Goal: Task Accomplishment & Management: Complete application form

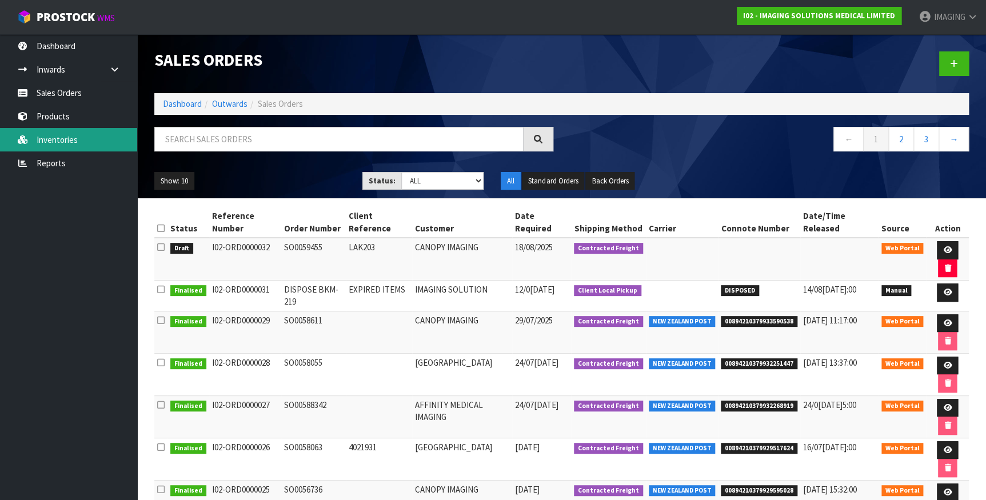
click at [80, 143] on link "Inventories" at bounding box center [68, 139] width 137 height 23
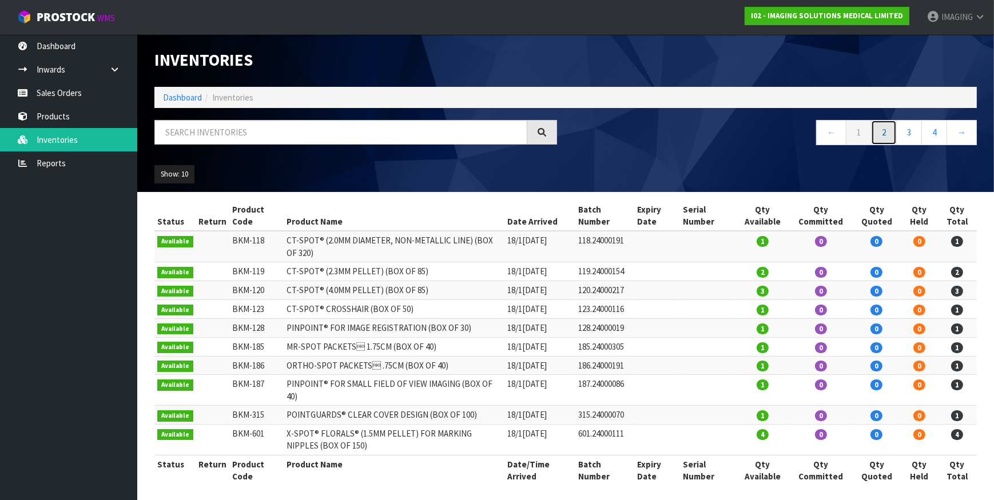
click at [881, 132] on link "2" at bounding box center [884, 132] width 26 height 25
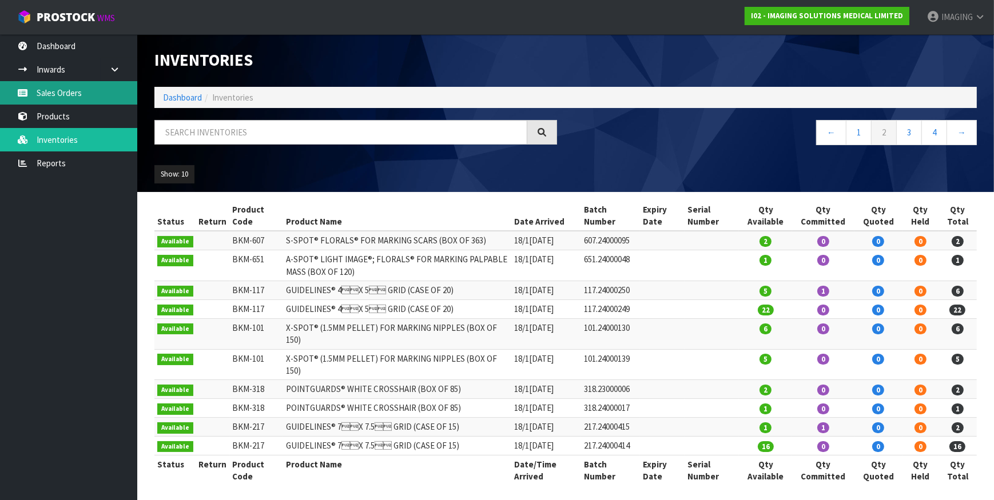
drag, startPoint x: 71, startPoint y: 91, endPoint x: 79, endPoint y: 92, distance: 8.0
click at [71, 91] on link "Sales Orders" at bounding box center [68, 92] width 137 height 23
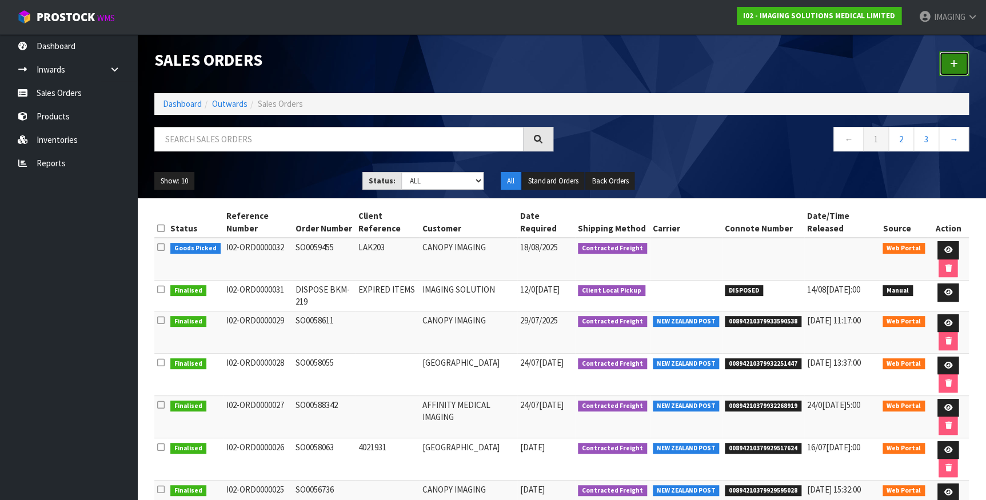
click at [961, 57] on link at bounding box center [955, 63] width 30 height 25
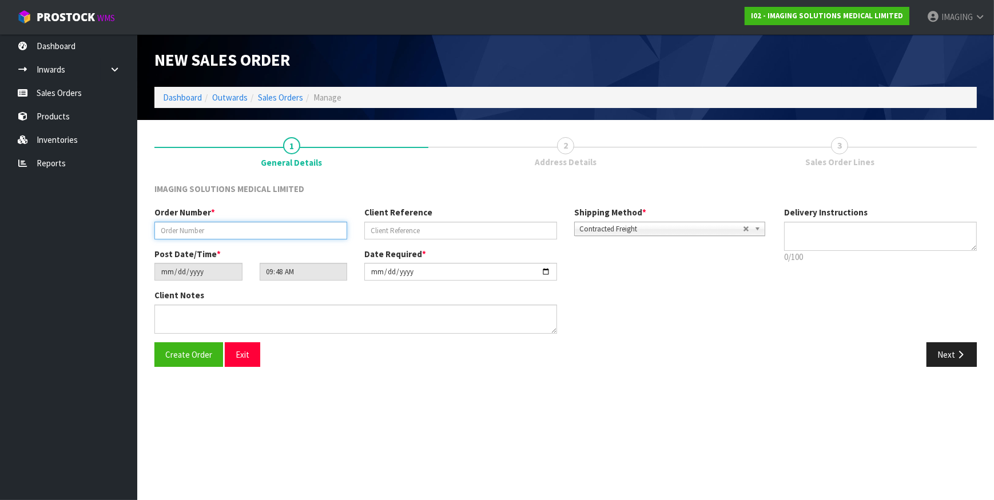
click at [206, 226] on input "text" at bounding box center [250, 231] width 193 height 18
type input "SO0059463"
type input "1772583"
click at [193, 363] on button "Create Order" at bounding box center [188, 355] width 69 height 25
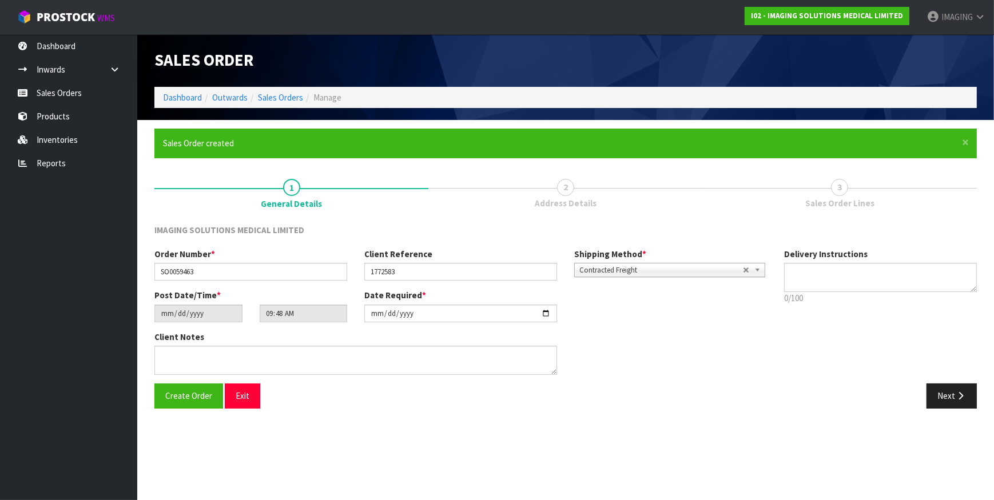
type input "11:48:00.000"
click at [955, 396] on icon "button" at bounding box center [960, 396] width 11 height 9
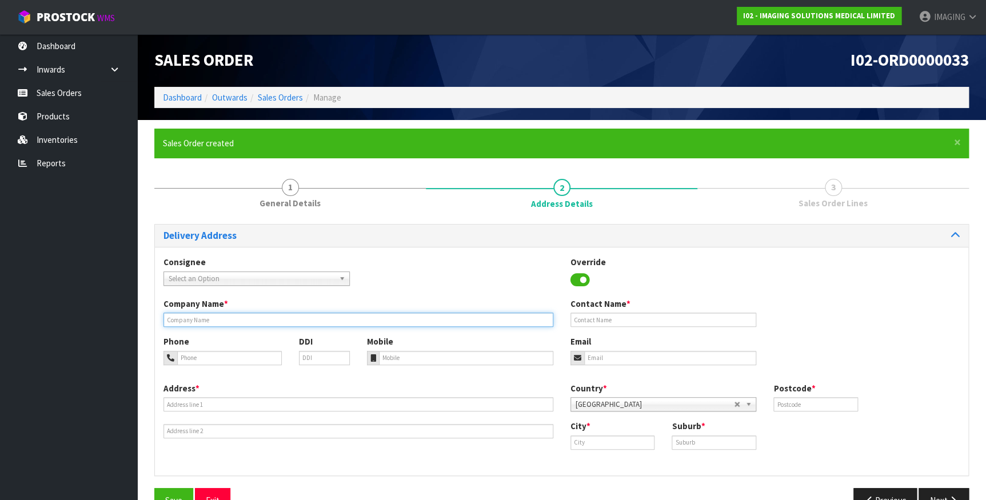
click at [229, 316] on input "text" at bounding box center [359, 320] width 390 height 14
click at [217, 320] on input "text" at bounding box center [359, 320] width 390 height 14
paste input "[GEOGRAPHIC_DATA]"
type input "[GEOGRAPHIC_DATA]"
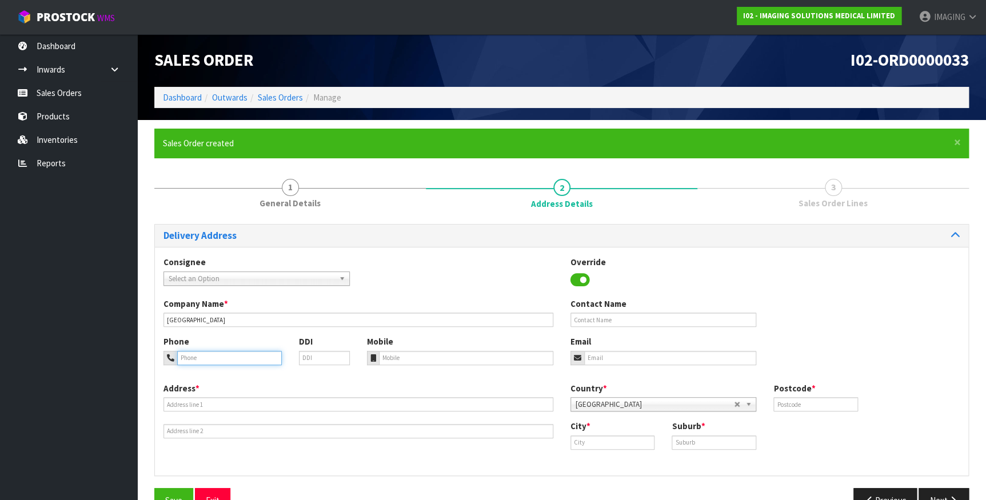
click at [214, 358] on input "tel" at bounding box center [229, 358] width 105 height 14
click at [244, 355] on input "tel" at bounding box center [229, 358] width 105 height 14
paste input "09 6309850"
type input "09 6309850"
click at [628, 313] on input "text" at bounding box center [664, 320] width 186 height 14
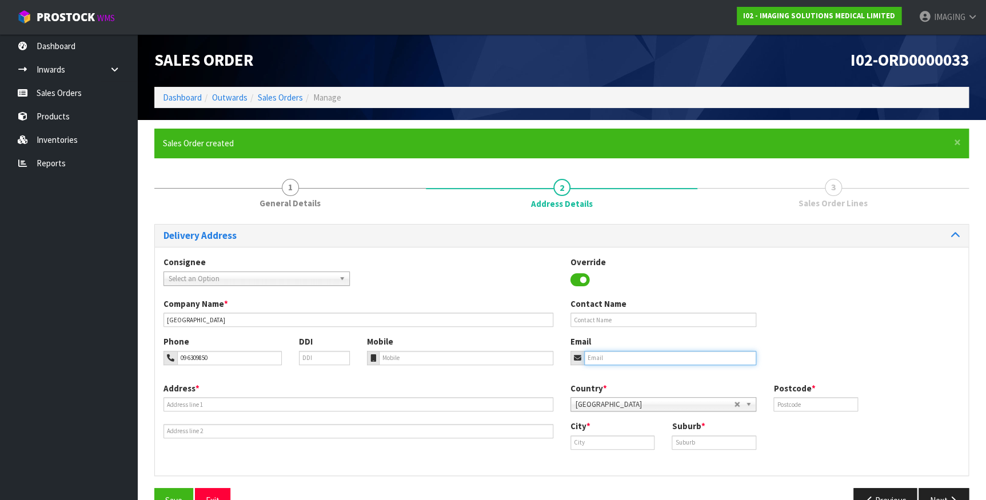
click at [614, 356] on input "email" at bounding box center [670, 358] width 173 height 14
paste input "[EMAIL_ADDRESS][DOMAIN_NAME]"
type input "[EMAIL_ADDRESS][DOMAIN_NAME]"
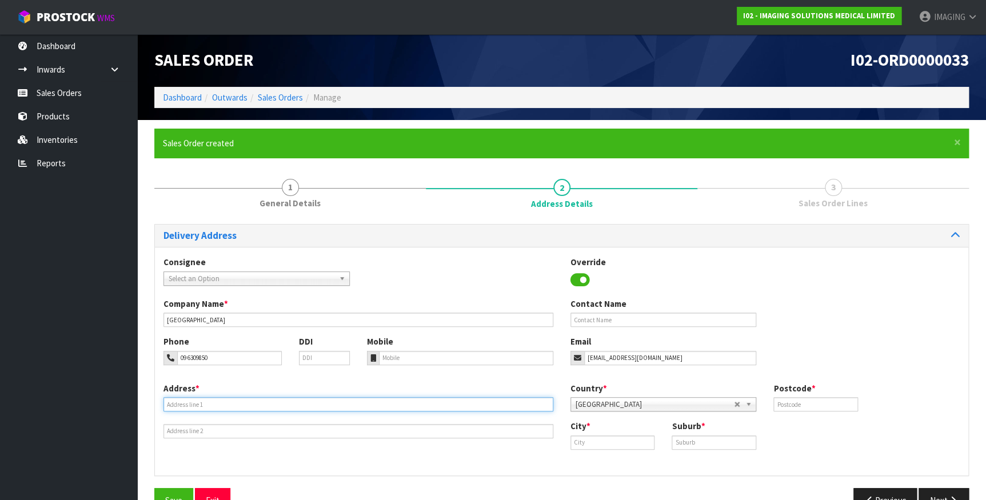
click at [248, 405] on input "text" at bounding box center [359, 404] width 390 height 14
click at [213, 404] on input "text" at bounding box center [359, 404] width 390 height 14
paste input "WT-NSIG - INWARDS GOODS NORTH SHORE HOSPITA"
type input "WT-NSIG - INWARDS GOODS NORTH SHORE HOSPITA"
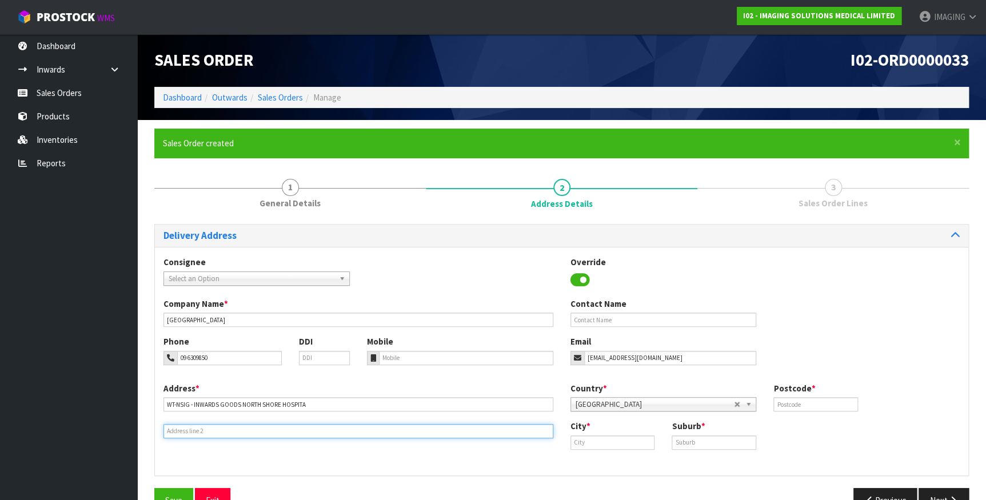
click at [192, 429] on input "text" at bounding box center [359, 431] width 390 height 14
click at [250, 427] on input "text" at bounding box center [359, 431] width 390 height 14
paste input "[STREET_ADDRESS]"
drag, startPoint x: 329, startPoint y: 432, endPoint x: 291, endPoint y: 433, distance: 37.7
click at [257, 428] on input "[STREET_ADDRESS]" at bounding box center [359, 431] width 390 height 14
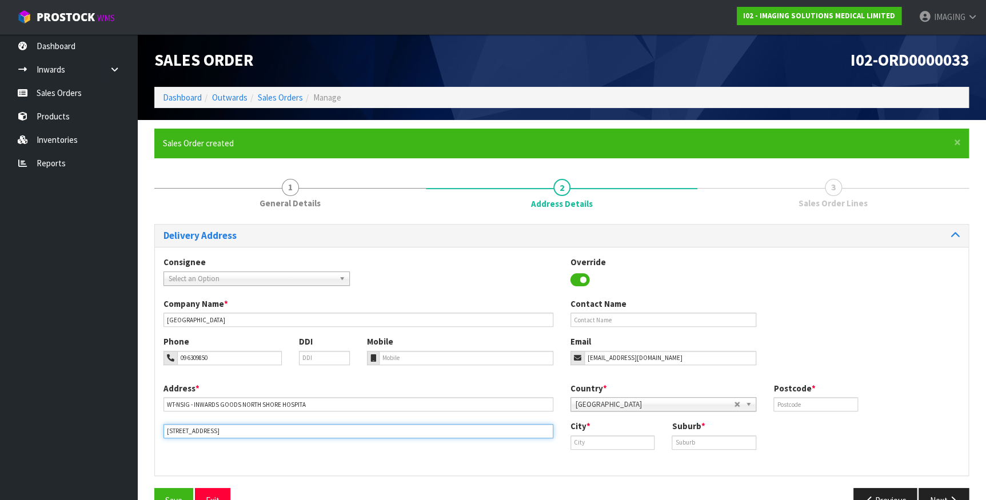
click at [231, 429] on input "[STREET_ADDRESS]" at bounding box center [359, 431] width 390 height 14
type input "[STREET_ADDRESS]"
click at [811, 406] on input "text" at bounding box center [816, 404] width 85 height 14
type input "0622"
click at [627, 439] on input "text" at bounding box center [613, 443] width 85 height 14
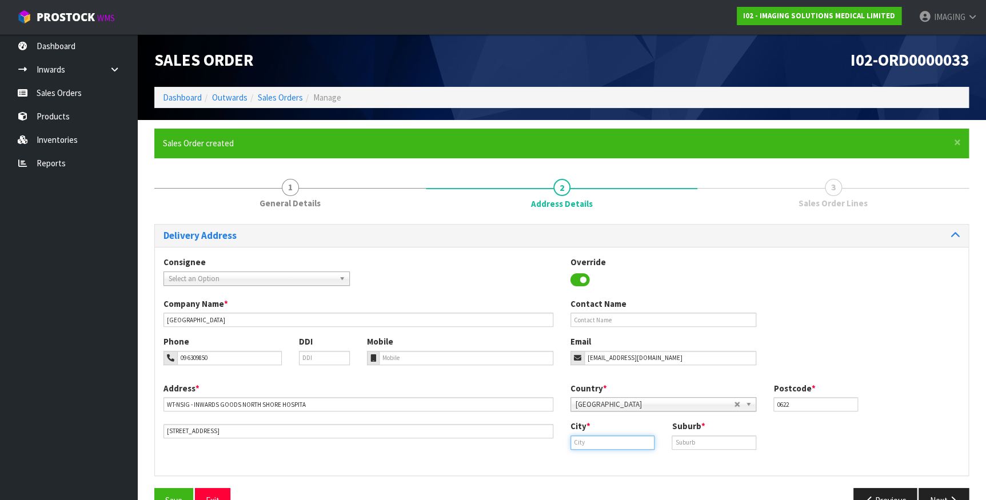
paste input "Takapuna"
type input "Takapuna"
click at [642, 463] on link "Takapuna" at bounding box center [616, 462] width 90 height 15
drag, startPoint x: 690, startPoint y: 443, endPoint x: 696, endPoint y: 443, distance: 6.3
click at [690, 443] on input "text" at bounding box center [714, 443] width 85 height 14
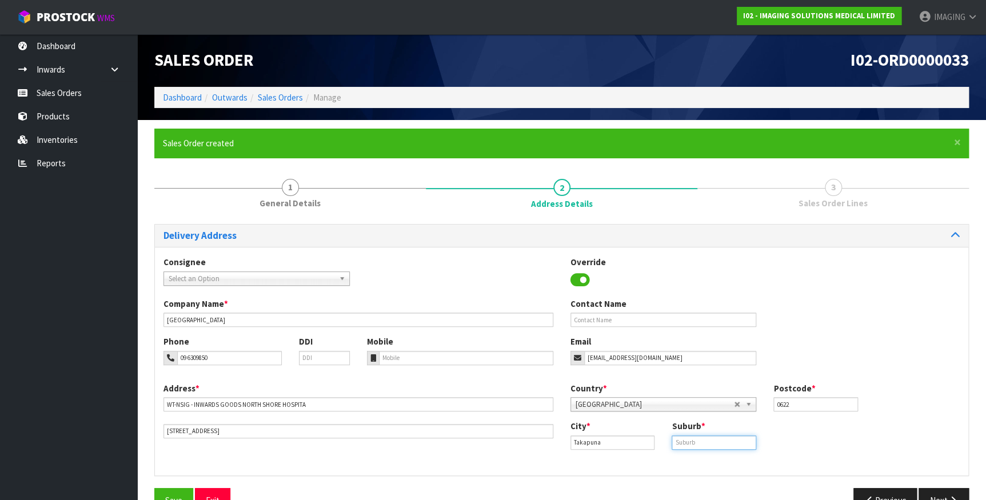
type input "[GEOGRAPHIC_DATA]"
click at [903, 417] on div "Country * [GEOGRAPHIC_DATA] [GEOGRAPHIC_DATA] [GEOGRAPHIC_DATA] [GEOGRAPHIC_DAT…" at bounding box center [765, 402] width 407 height 38
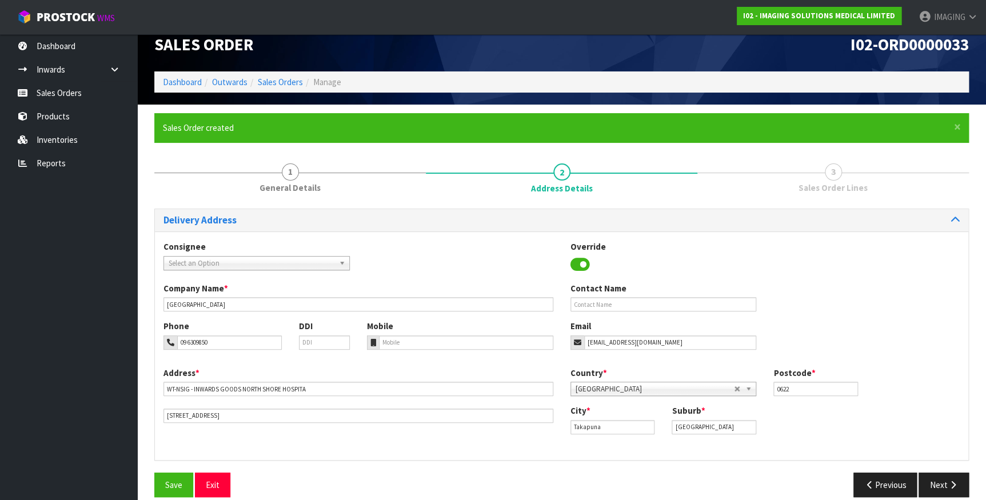
scroll to position [30, 0]
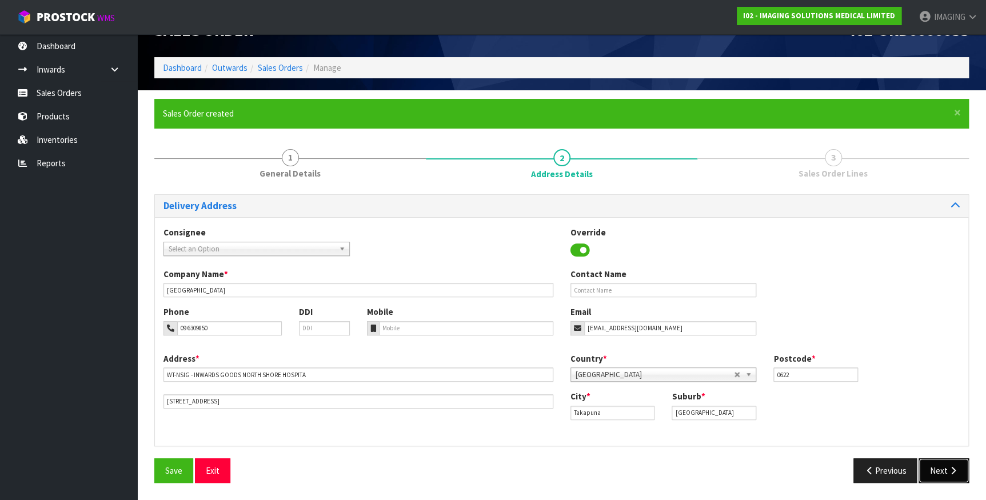
click at [949, 472] on icon "button" at bounding box center [953, 471] width 11 height 9
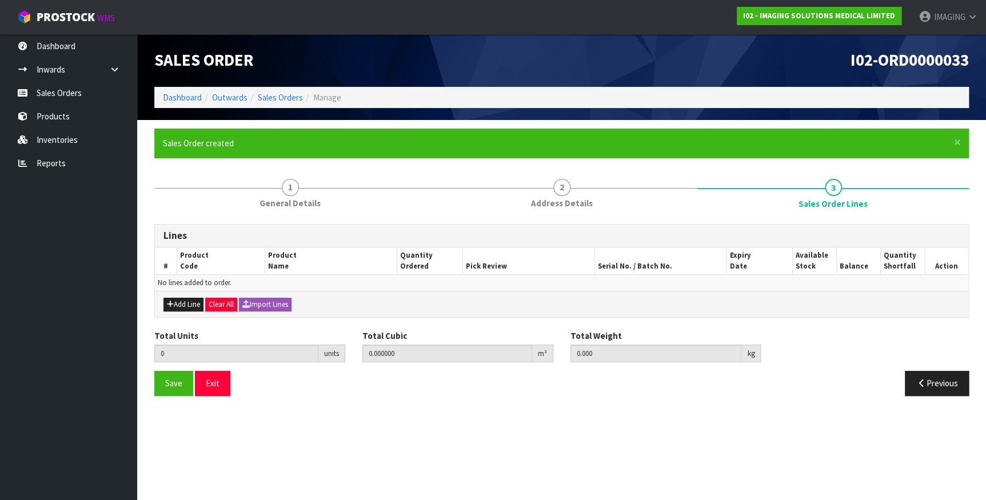
scroll to position [0, 0]
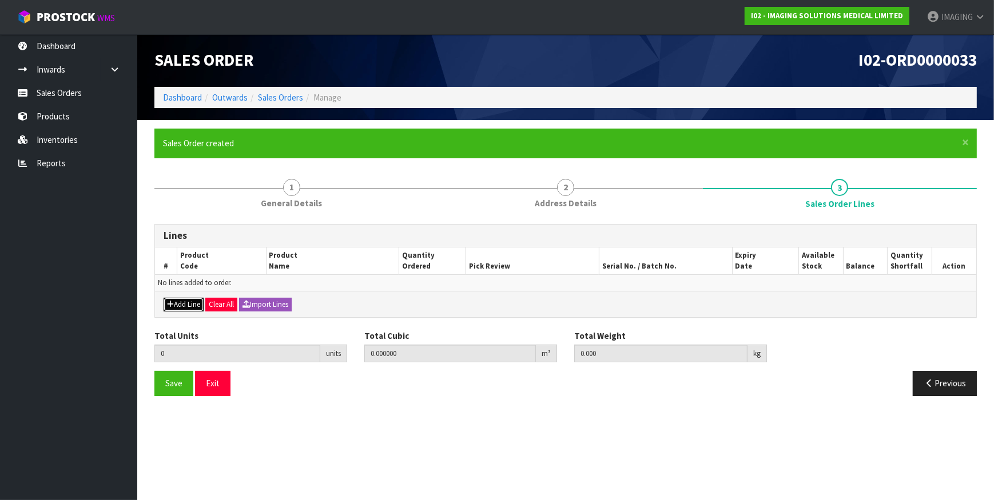
click at [179, 305] on button "Add Line" at bounding box center [184, 305] width 40 height 14
type input "0"
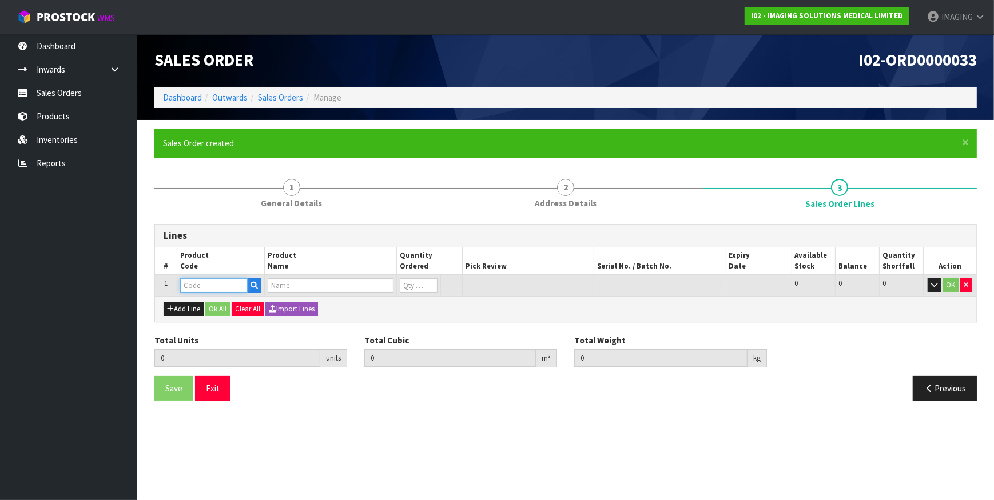
click at [214, 288] on input "text" at bounding box center [214, 285] width 68 height 14
type input "BKM-217"
type input "0.000000"
type input "0.000"
type input "GUIDELINES® 7X 7.5 GRID (CASE OF 15)"
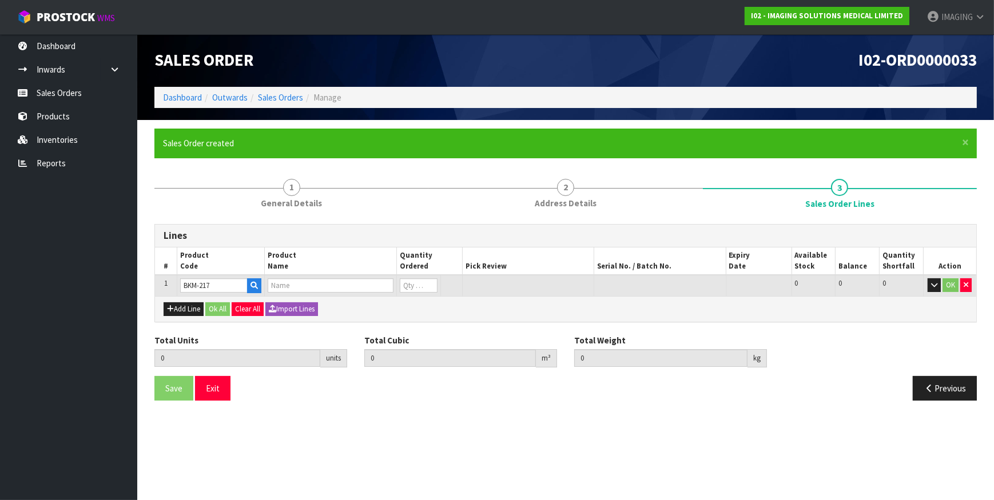
type input "0"
click at [393, 285] on tr "1 BKM-217 GUIDELINES® 7X 7.5 GRID (CASE OF 15) 0 BOX 17 17 0 OK" at bounding box center [565, 285] width 821 height 21
type input "1"
type input "0.001418"
type input "0.28"
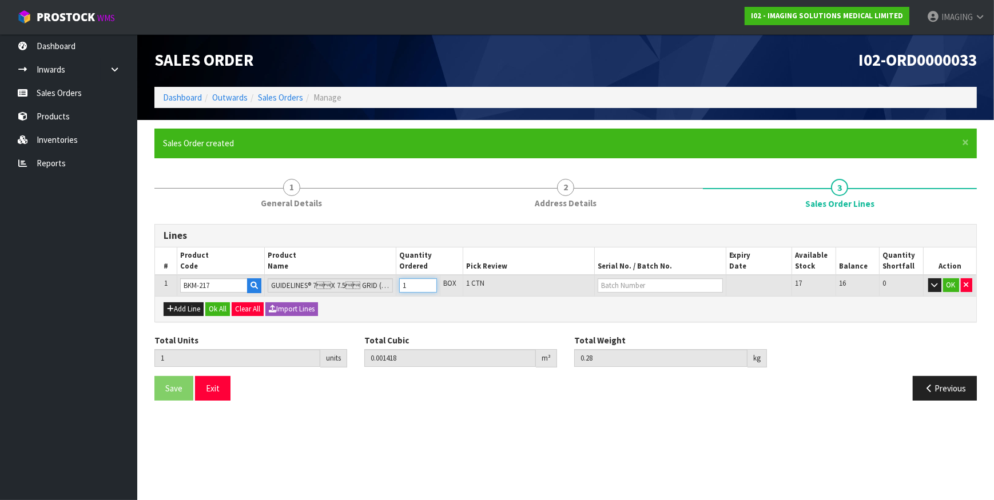
type input "10"
type input "0.01418"
type input "2.8"
type input "10"
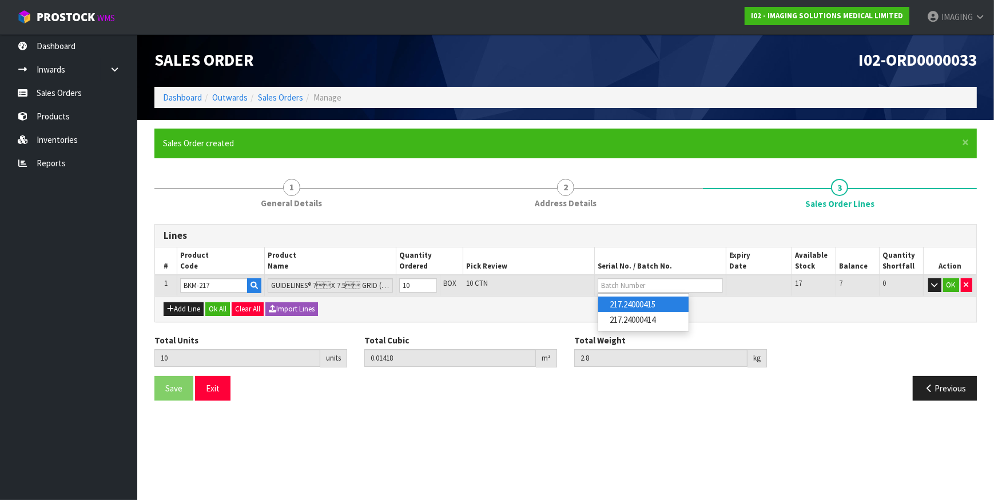
click at [658, 303] on link "217.24000415" at bounding box center [643, 304] width 90 height 15
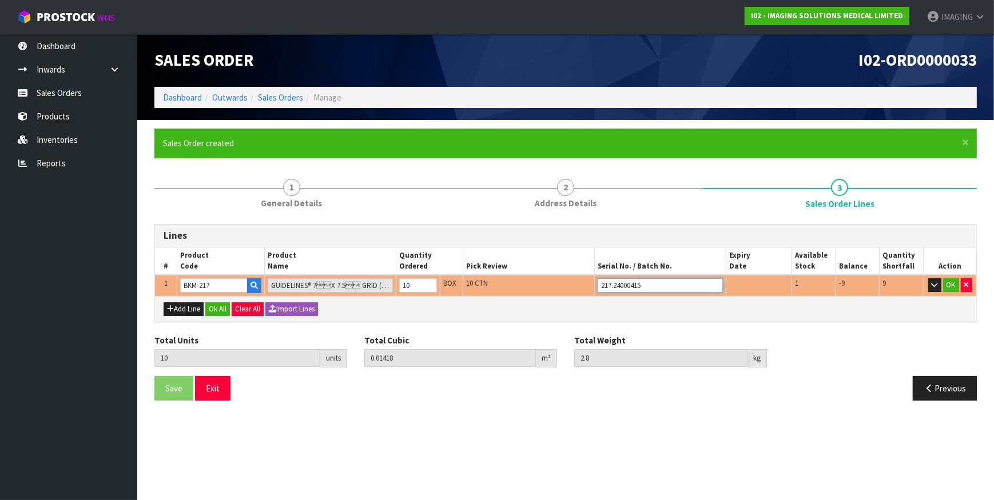
click at [686, 284] on input "217.24000415" at bounding box center [660, 285] width 125 height 14
type input "2"
click at [658, 319] on link "217.24000414" at bounding box center [643, 319] width 90 height 15
type input "217.24000414"
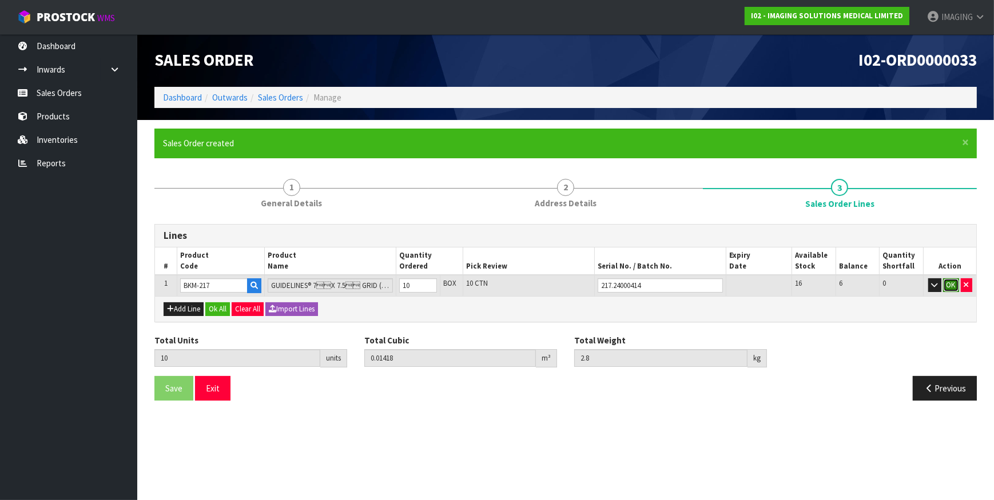
click at [950, 285] on button "OK" at bounding box center [951, 285] width 16 height 14
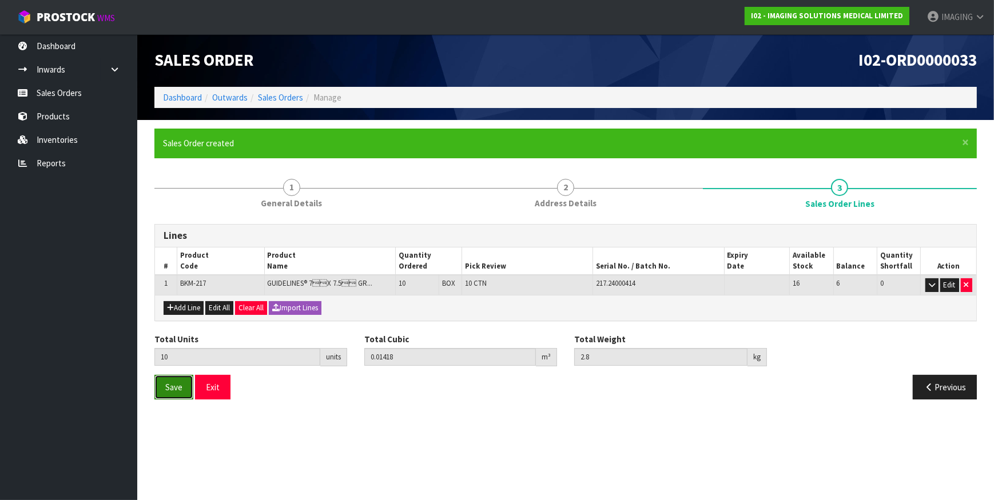
click at [174, 384] on span "Save" at bounding box center [173, 387] width 17 height 11
click at [170, 389] on span "Save" at bounding box center [173, 387] width 17 height 11
click at [383, 412] on section "× Close Updated successfully 1 General Details 2 Address Details 3 Sales Order …" at bounding box center [565, 268] width 857 height 297
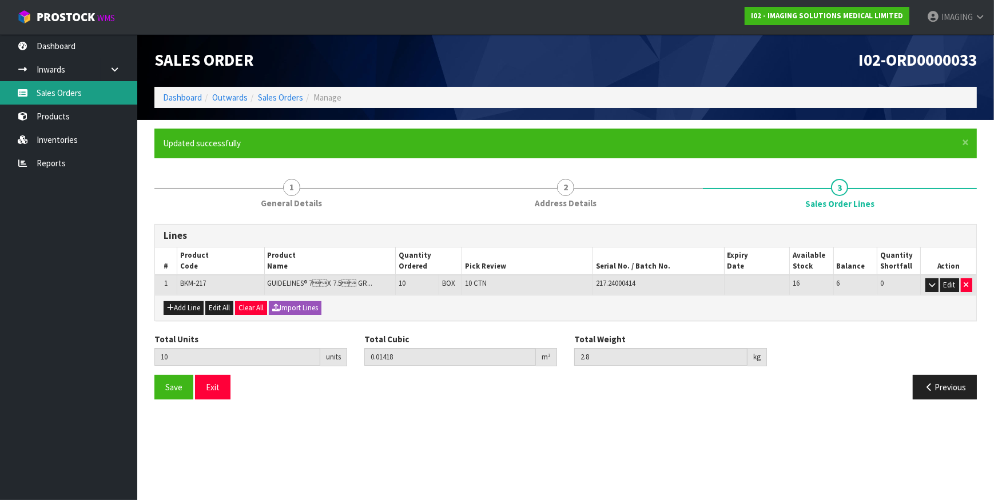
click at [64, 94] on link "Sales Orders" at bounding box center [68, 92] width 137 height 23
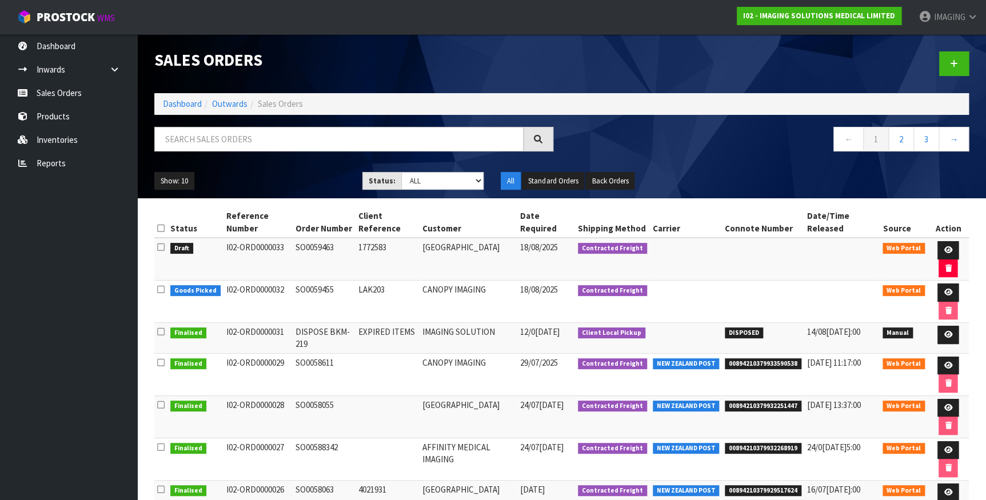
click at [744, 160] on div "← 1 2 3 →" at bounding box center [770, 145] width 416 height 37
click at [920, 168] on div "Show: 10 5 10 25 50 Status: Draft Pending Allocated Pending Pick Goods Picked G…" at bounding box center [562, 181] width 832 height 35
click at [957, 65] on icon at bounding box center [954, 63] width 8 height 9
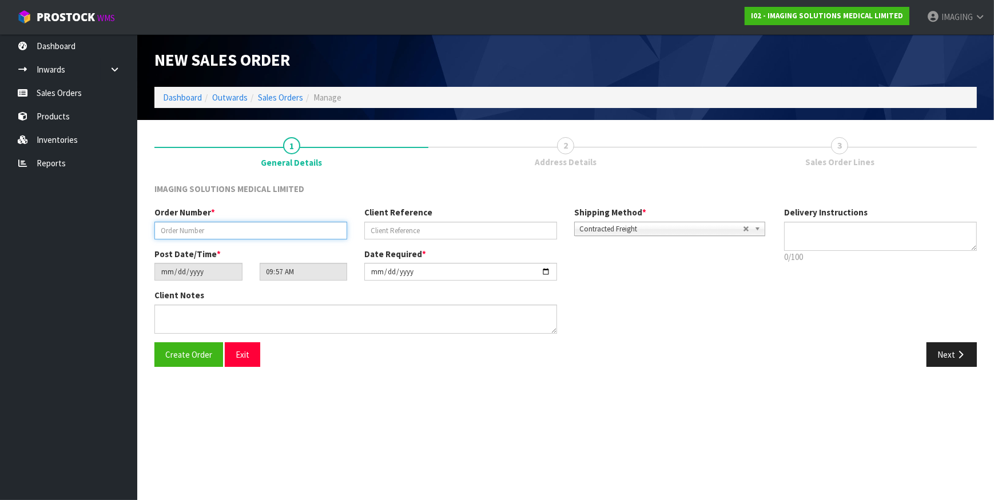
click at [216, 222] on input "text" at bounding box center [250, 231] width 193 height 18
type input "SO0059465"
type input "1212525"
click at [733, 377] on section "1 General Details 2 Address Details 3 Sales Order Lines IMAGING SOLUTIONS MEDIC…" at bounding box center [565, 252] width 857 height 264
click at [197, 354] on span "Create Order" at bounding box center [188, 354] width 47 height 11
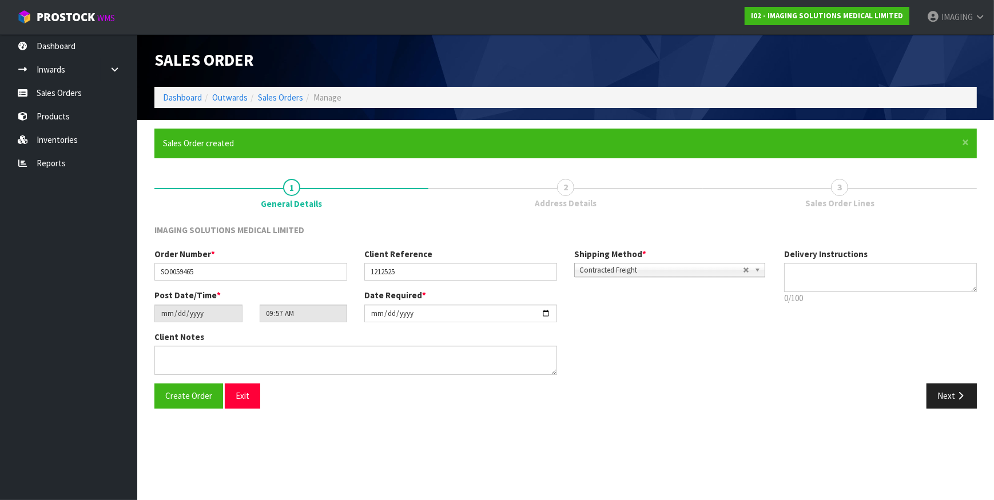
type input "11:57:00.000"
click at [962, 392] on icon "button" at bounding box center [960, 396] width 11 height 9
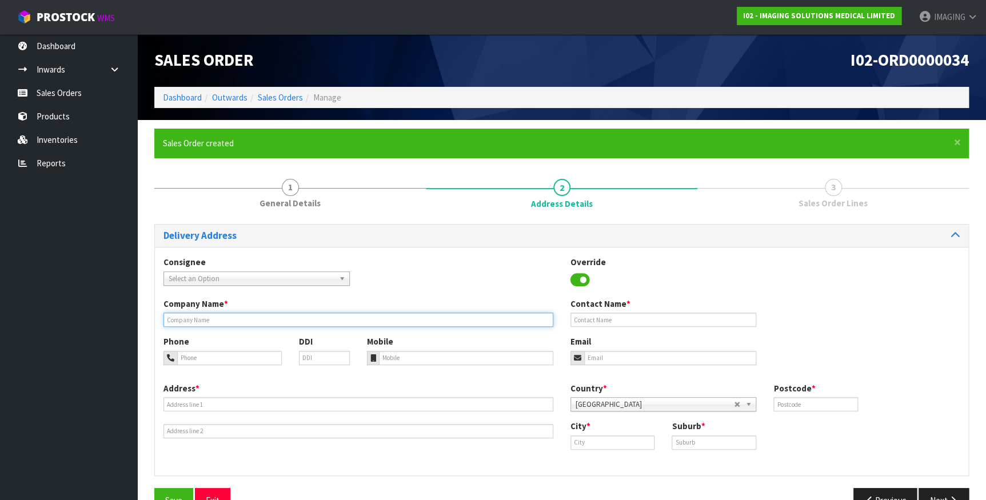
click at [225, 317] on input "text" at bounding box center [359, 320] width 390 height 14
click at [226, 319] on input "text" at bounding box center [359, 320] width 390 height 14
paste input "[GEOGRAPHIC_DATA]"
type input "[GEOGRAPHIC_DATA]"
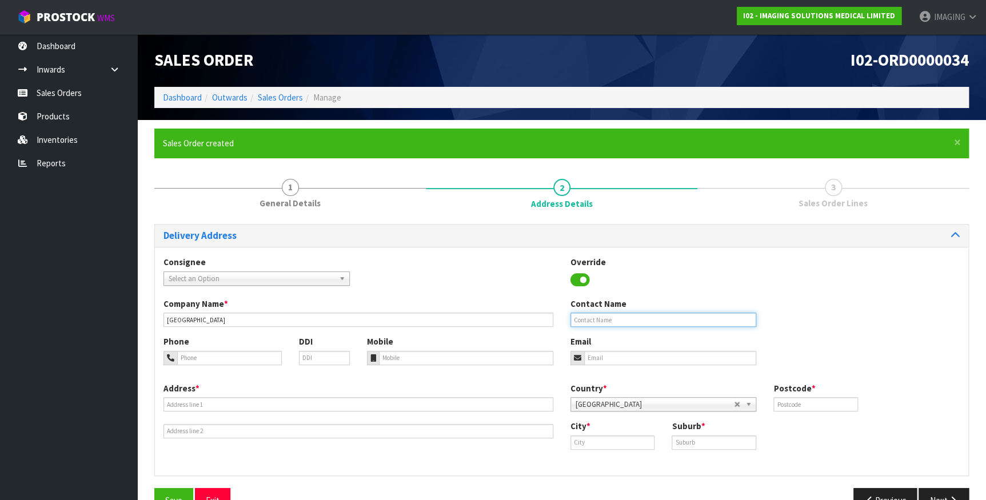
click at [606, 319] on input "text" at bounding box center [664, 320] width 186 height 14
click at [651, 321] on input "text" at bounding box center [664, 320] width 186 height 14
type input "[PERSON_NAME]"
click at [230, 359] on input "tel" at bounding box center [229, 358] width 105 height 14
paste input "09 6309850"
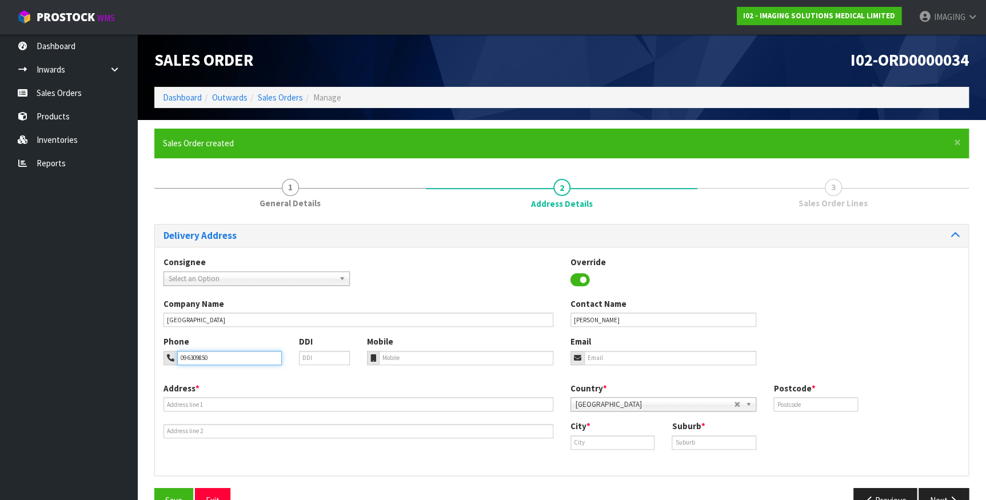
type input "09 6309850"
click at [614, 355] on input "email" at bounding box center [670, 358] width 173 height 14
click at [627, 357] on input "email" at bounding box center [670, 358] width 173 height 14
paste input "[EMAIL_ADDRESS][DOMAIN_NAME]"
type input "[EMAIL_ADDRESS][DOMAIN_NAME]"
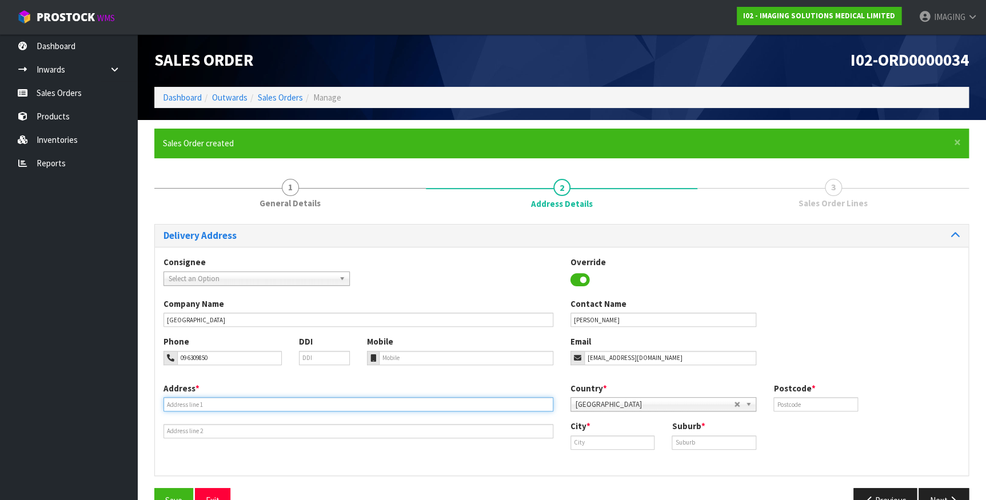
click at [203, 403] on input "text" at bounding box center [359, 404] width 390 height 14
click at [198, 400] on input "text" at bounding box center [359, 404] width 390 height 14
paste input "NL-WINWRD - [GEOGRAPHIC_DATA] INWARDS GOODS"
type input "NL-WINWRD - [GEOGRAPHIC_DATA] INWARDS GOODS"
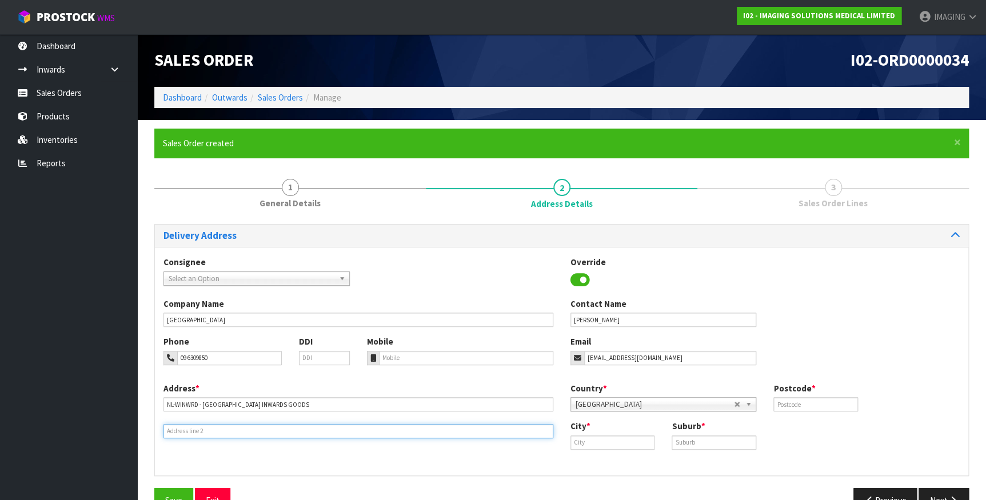
click at [192, 431] on input "text" at bounding box center [359, 431] width 390 height 14
click at [210, 432] on input "text" at bounding box center [359, 431] width 390 height 14
paste input "[STREET_ADDRESS]"
type input "[STREET_ADDRESS]"
click at [793, 398] on input "text" at bounding box center [816, 404] width 85 height 14
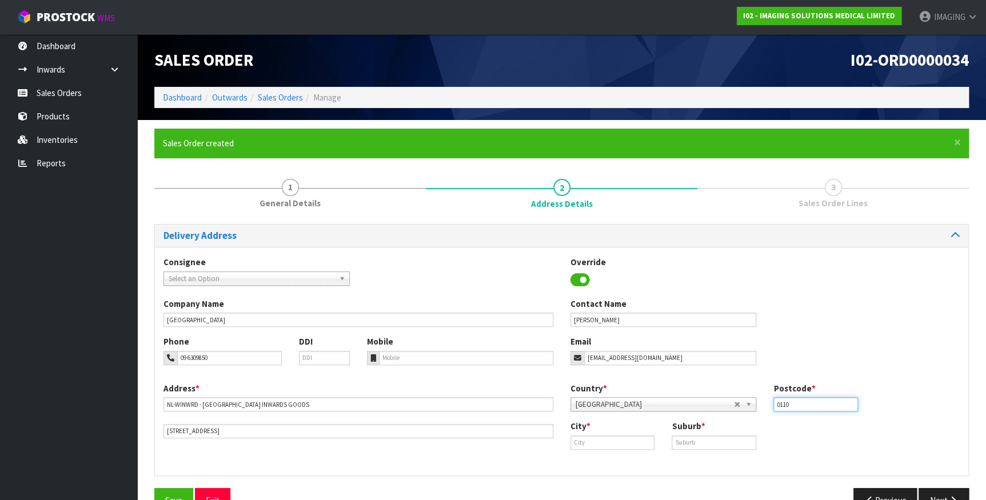
type input "0110"
click at [619, 445] on input "text" at bounding box center [613, 443] width 85 height 14
click at [590, 440] on input "text" at bounding box center [613, 443] width 85 height 14
paste input "Raumanga"
type input "Raumanga"
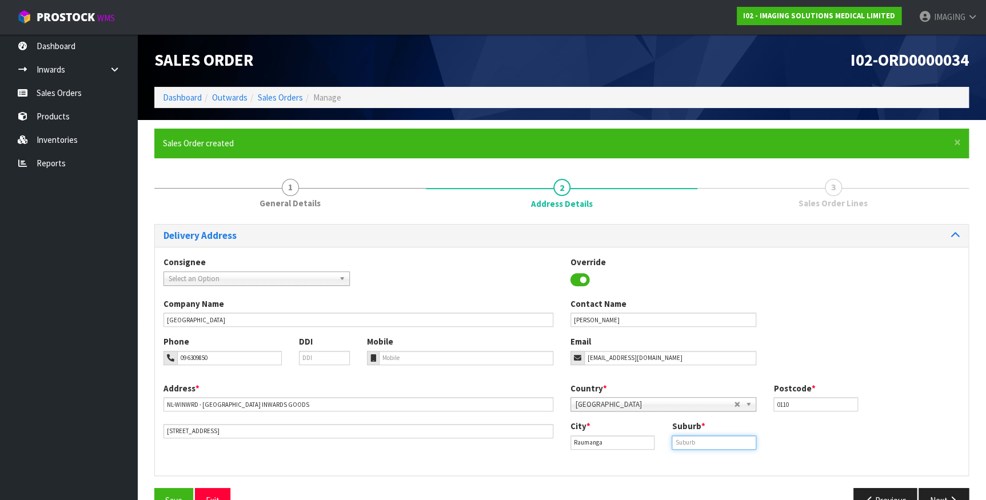
click at [698, 442] on input "text" at bounding box center [714, 443] width 85 height 14
paste input "RAUMANGA"
type input "RAUMANGA"
click at [856, 409] on input "0110" at bounding box center [816, 404] width 85 height 14
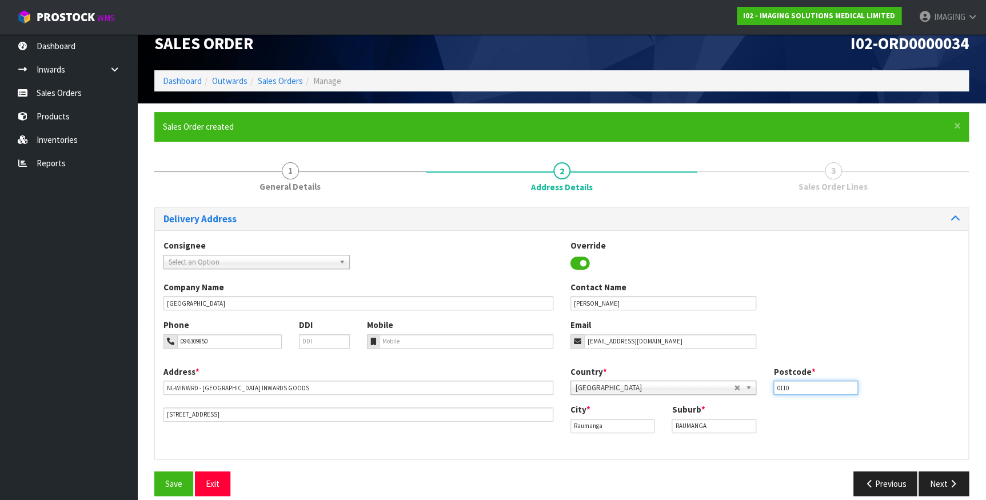
scroll to position [30, 0]
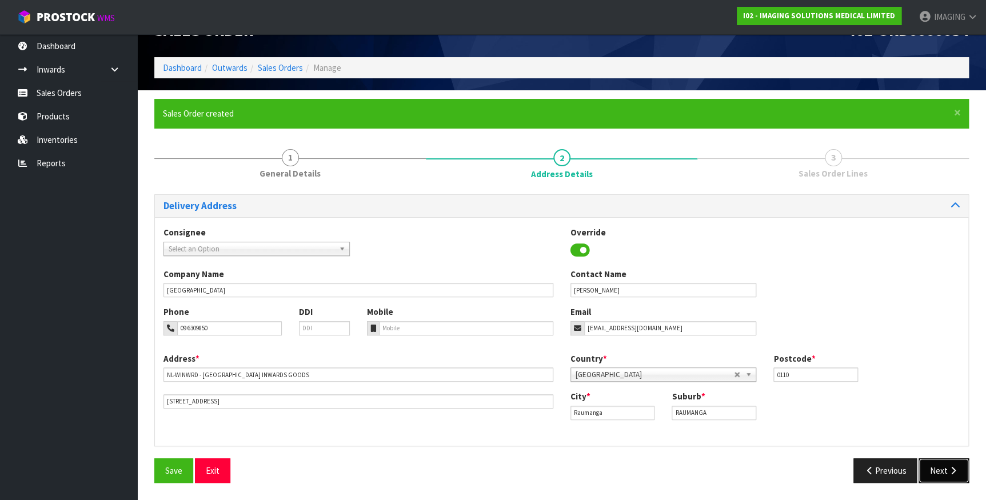
click at [938, 470] on button "Next" at bounding box center [944, 471] width 50 height 25
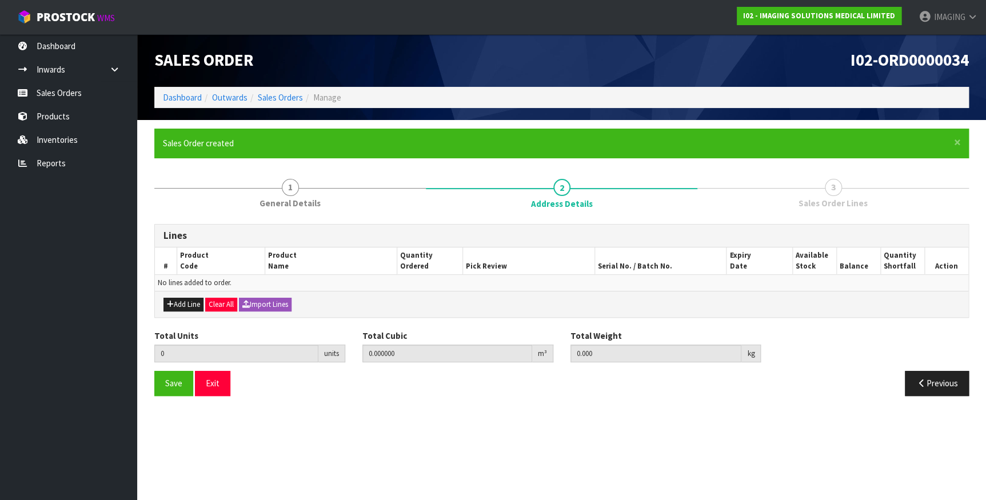
scroll to position [0, 0]
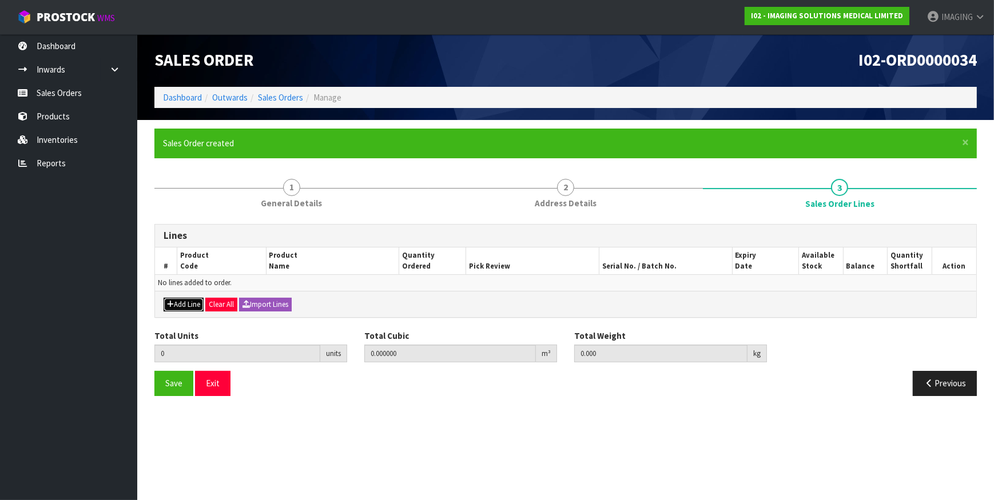
click at [179, 302] on button "Add Line" at bounding box center [184, 305] width 40 height 14
type input "0"
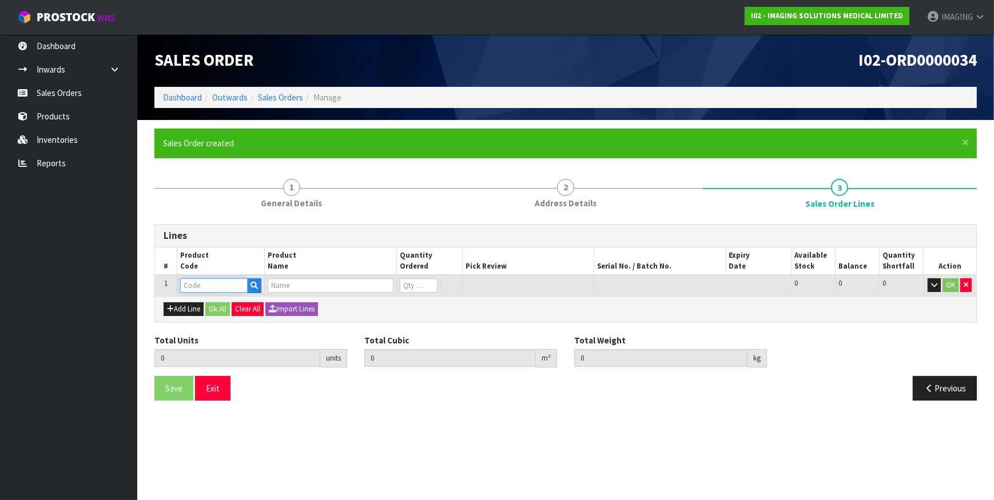
click at [202, 284] on input "text" at bounding box center [214, 285] width 68 height 14
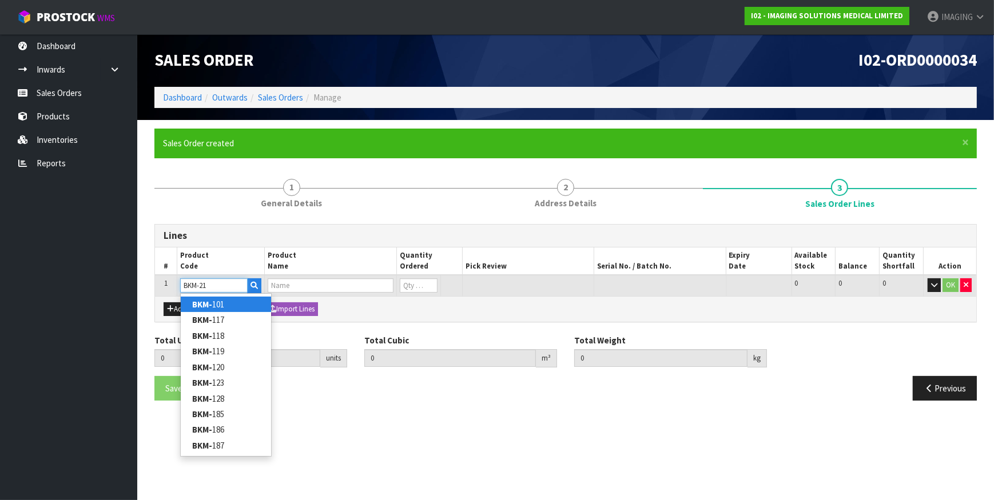
type input "BKM-217"
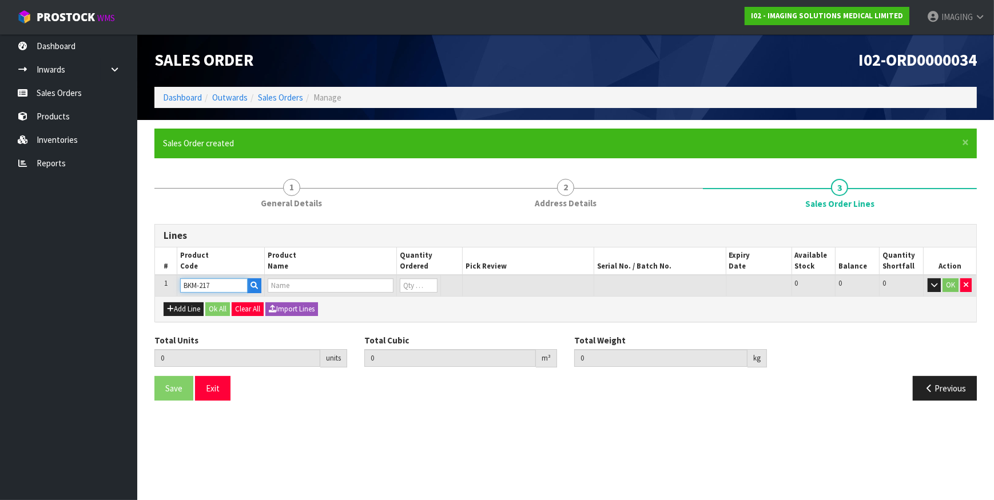
type input "0.000000"
type input "0.000"
type input "GUIDELINES® 7X 7.5 GRID (CASE OF 15)"
type input "0"
type input "BKM-217"
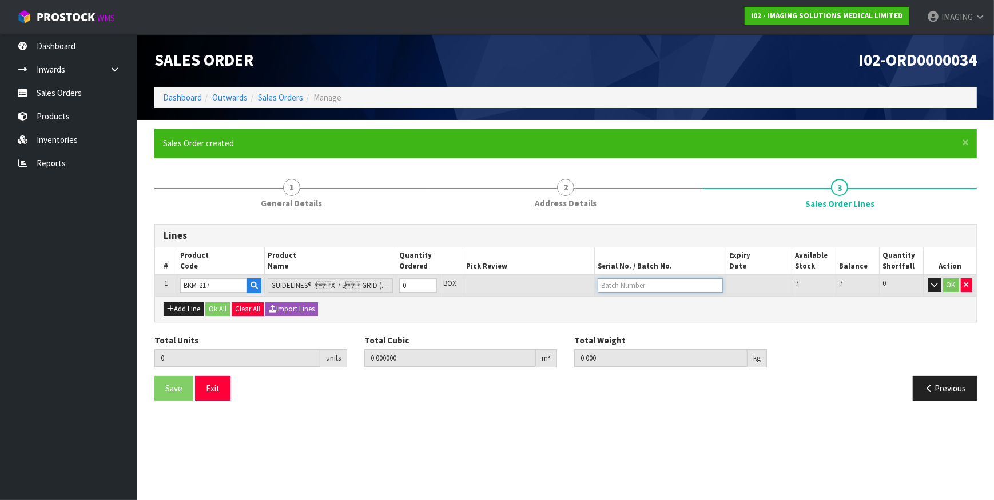
click at [668, 281] on input "text" at bounding box center [660, 285] width 125 height 14
click at [412, 282] on input "0" at bounding box center [418, 285] width 38 height 14
click at [379, 284] on tr "1 BKM-217 GUIDELINES® 7X 7.5 GRID (CASE OF 15) 0 BOX 7 7 0 OK" at bounding box center [565, 285] width 821 height 21
type input "8"
type input "0.011344"
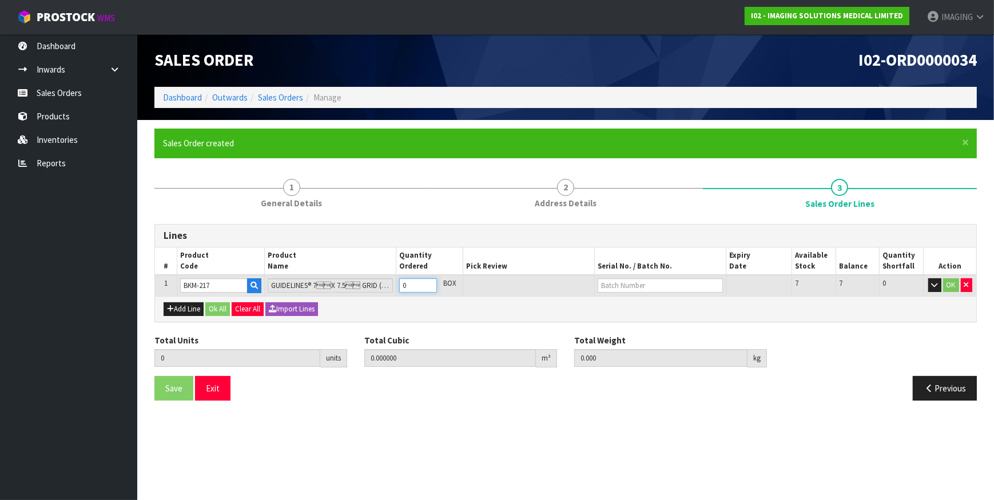
type input "2.24"
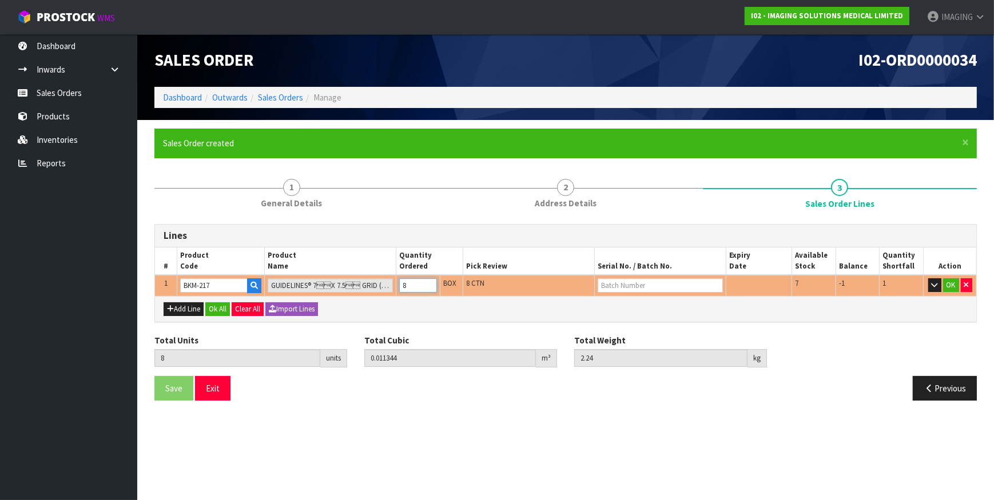
type input "8"
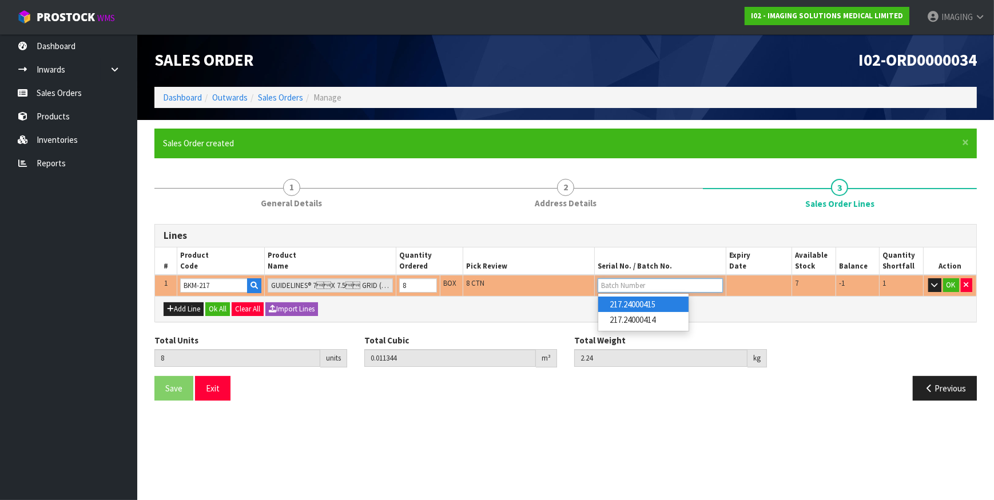
click at [690, 280] on input "text" at bounding box center [660, 285] width 125 height 14
click at [666, 316] on link "217.24000414" at bounding box center [643, 319] width 90 height 15
type input "217.24000414"
click at [661, 281] on input "217.24000414" at bounding box center [660, 285] width 125 height 14
click at [653, 285] on input "217.24000414" at bounding box center [660, 285] width 125 height 14
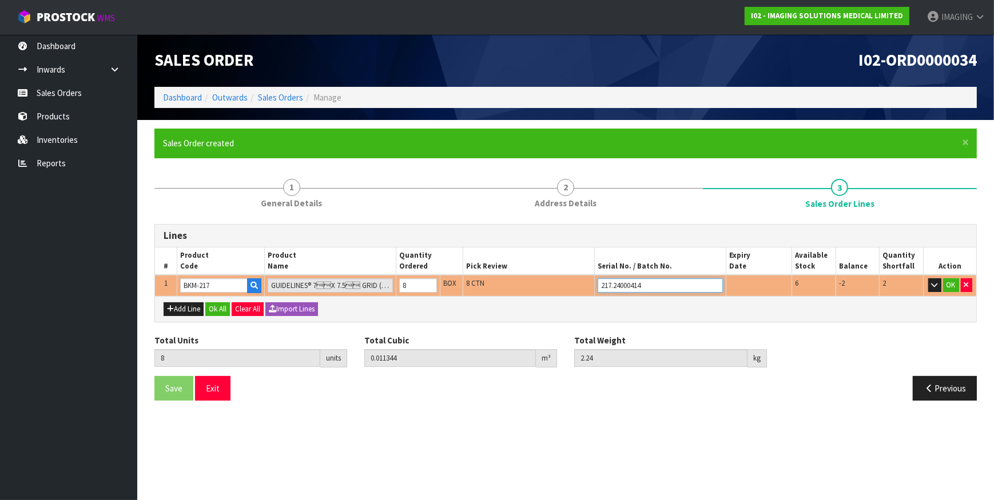
drag, startPoint x: 662, startPoint y: 284, endPoint x: 584, endPoint y: 275, distance: 78.8
click at [584, 275] on tr "1 BKM-217 GUIDELINES® 7X 7.5 GRID (CASE OF 15) 8 BOX 8 CTN 217.24000414 6 -…" at bounding box center [565, 285] width 821 height 21
click at [658, 319] on link "217.24000414" at bounding box center [643, 319] width 90 height 15
type input "217.24000414"
click at [262, 307] on button "Clear All" at bounding box center [248, 309] width 32 height 14
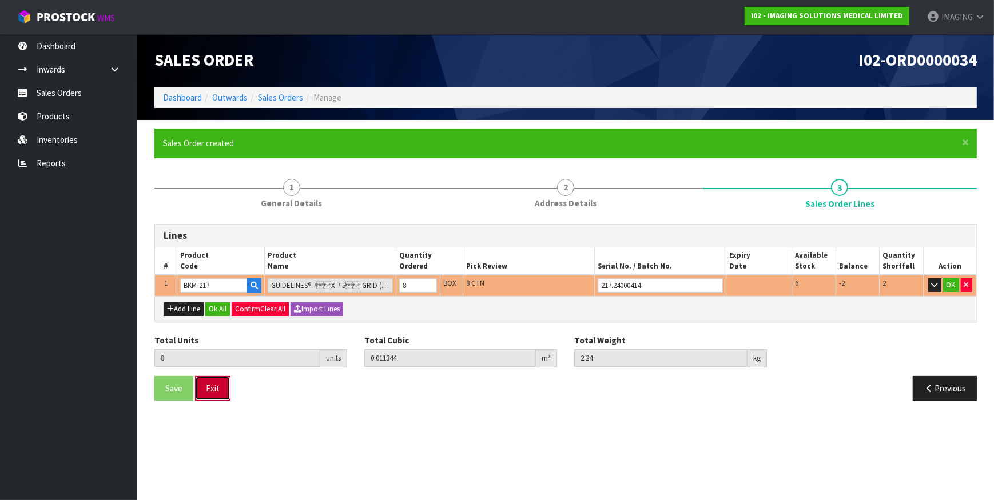
click at [216, 388] on button "Exit" at bounding box center [212, 388] width 35 height 25
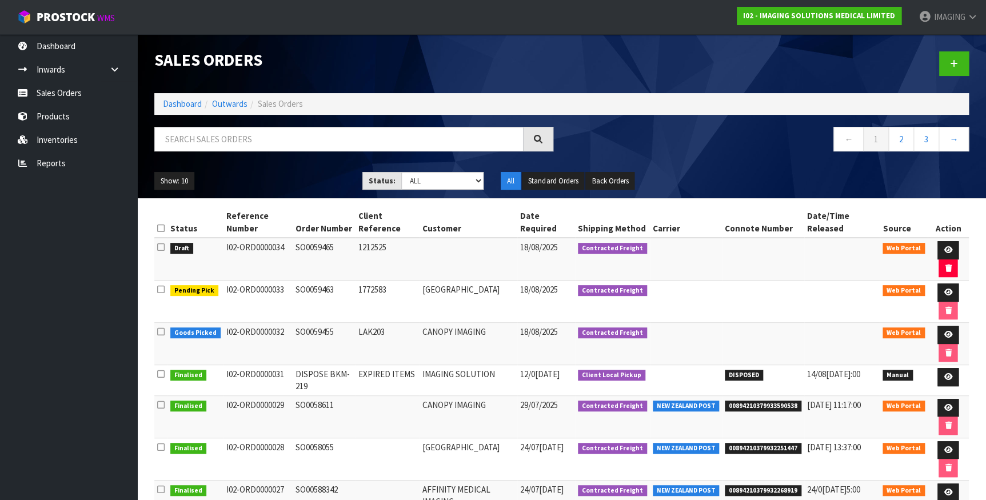
click at [283, 264] on td "I02-ORD0000034" at bounding box center [258, 259] width 69 height 43
click at [161, 245] on icon at bounding box center [160, 247] width 7 height 9
click at [0, 0] on input "checkbox" at bounding box center [0, 0] width 0 height 0
click at [951, 271] on button "button" at bounding box center [948, 269] width 19 height 18
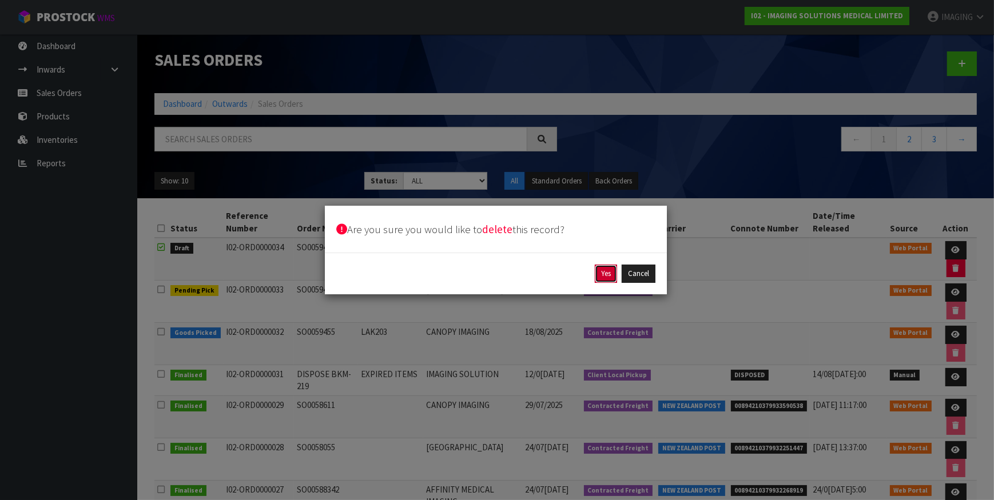
click at [603, 273] on button "Yes" at bounding box center [606, 274] width 22 height 18
